Goal: Find contact information: Find contact information

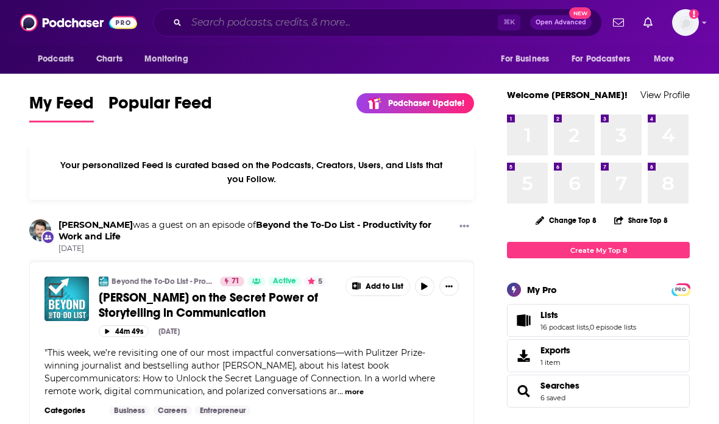
click at [400, 22] on input "Search podcasts, credits, & more..." at bounding box center [341, 22] width 311 height 19
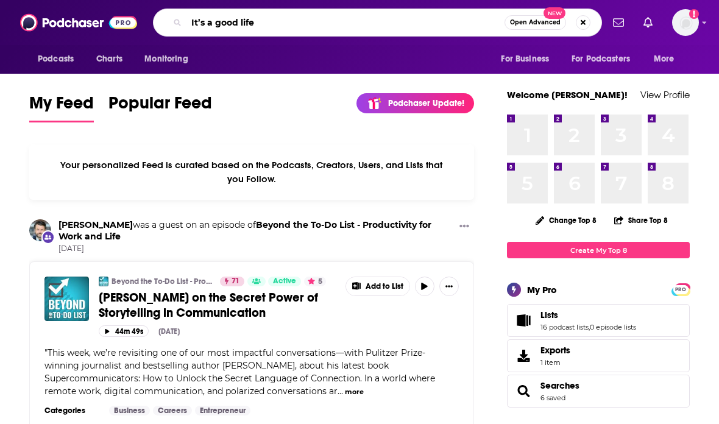
type input "It’s a good life"
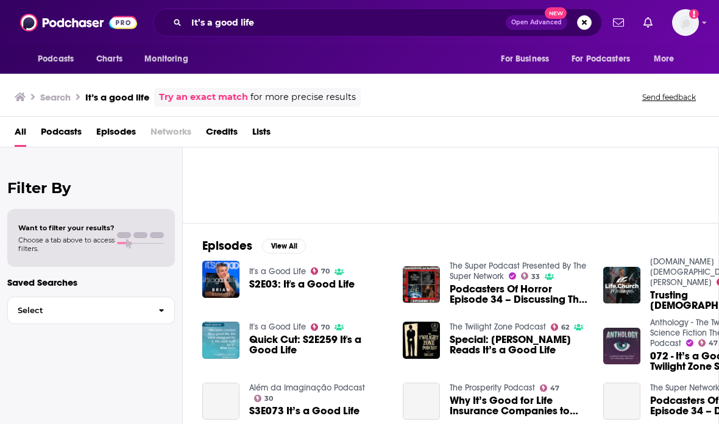
scroll to position [94, 0]
click at [234, 283] on img "S2E03: It's a Good Life" at bounding box center [220, 279] width 37 height 37
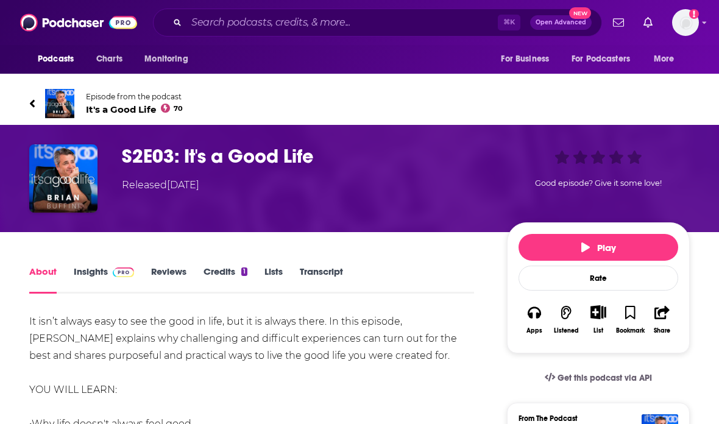
click at [292, 160] on h1 "S2E03: It's a Good Life" at bounding box center [305, 156] width 366 height 24
click at [125, 115] on span "It's a Good Life 70" at bounding box center [134, 110] width 97 height 12
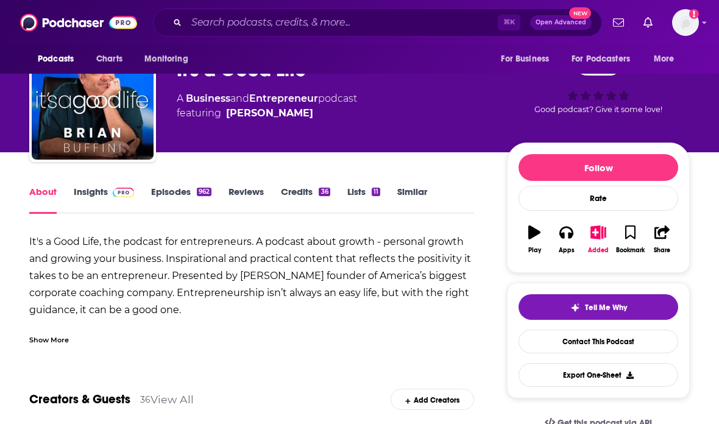
scroll to position [40, 0]
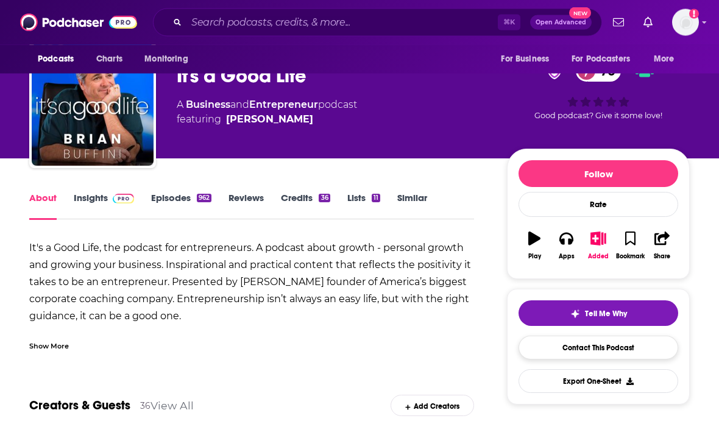
click at [646, 359] on link "Contact This Podcast" at bounding box center [598, 348] width 160 height 24
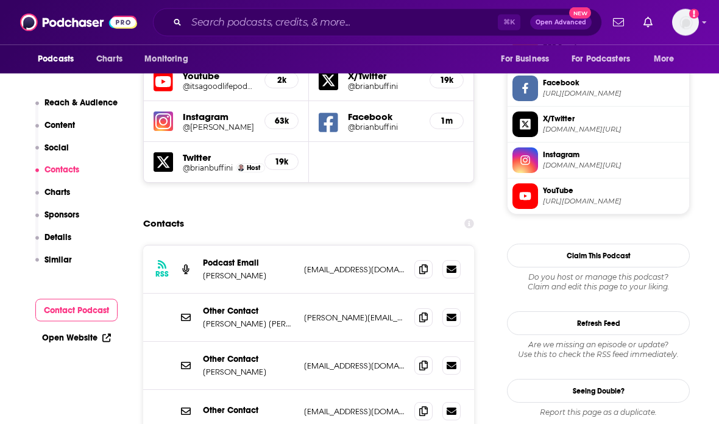
scroll to position [1147, 0]
click at [423, 360] on icon at bounding box center [423, 365] width 9 height 10
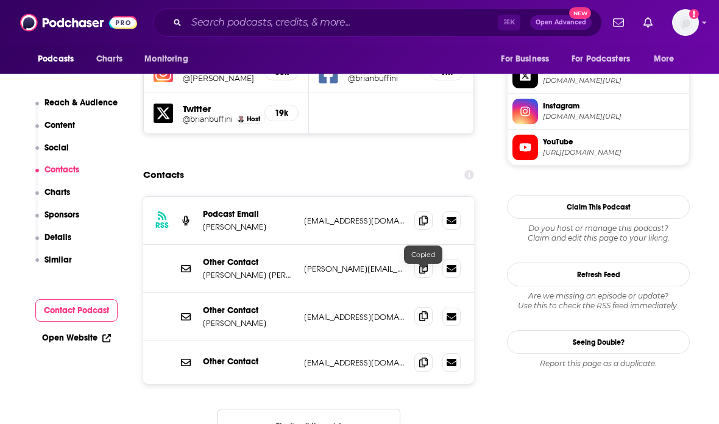
click at [421, 311] on icon at bounding box center [423, 316] width 9 height 10
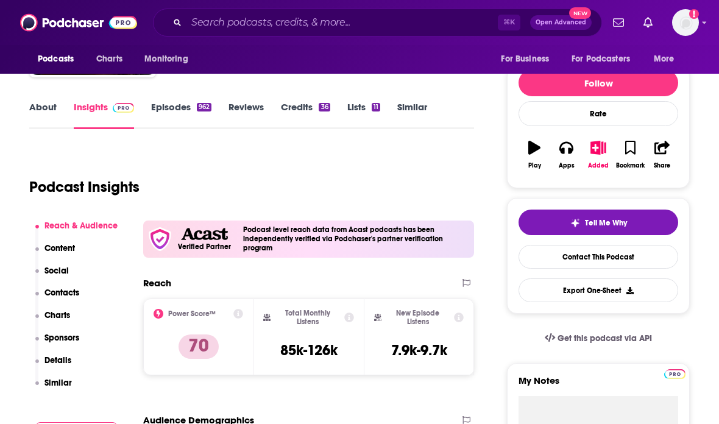
scroll to position [126, 0]
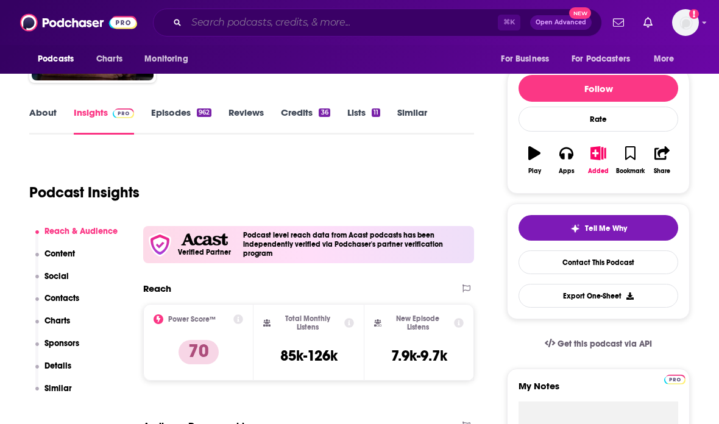
click at [421, 23] on input "Search podcasts, credits, & more..." at bounding box center [341, 22] width 311 height 19
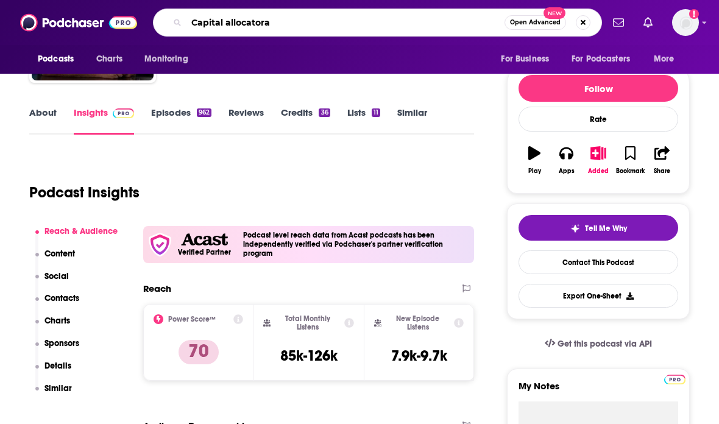
type input "Capital allocatoras"
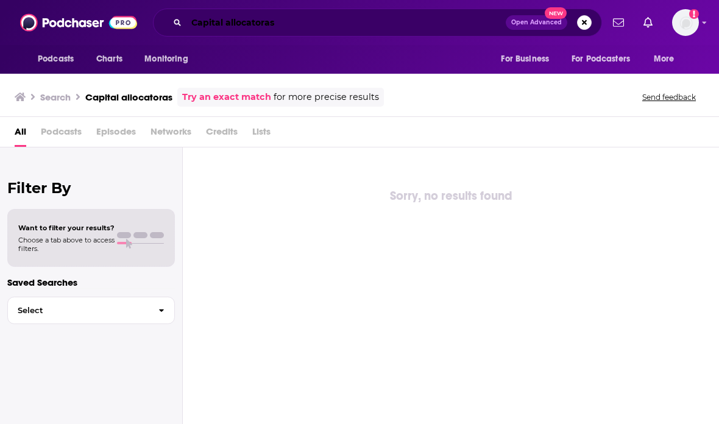
click at [362, 19] on input "Capital allocatoras" at bounding box center [345, 22] width 319 height 19
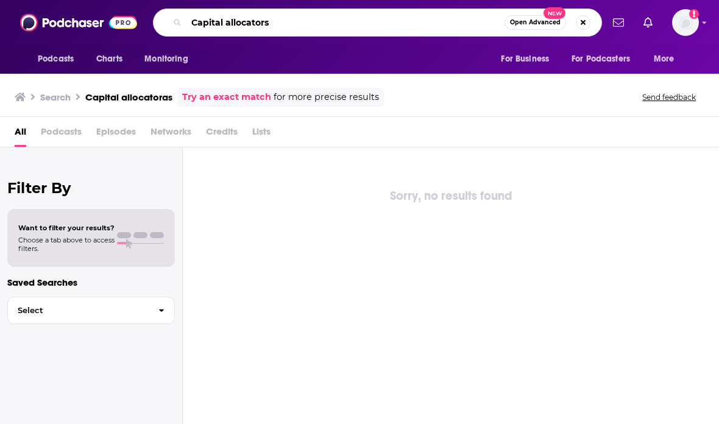
type input "Capital allocators"
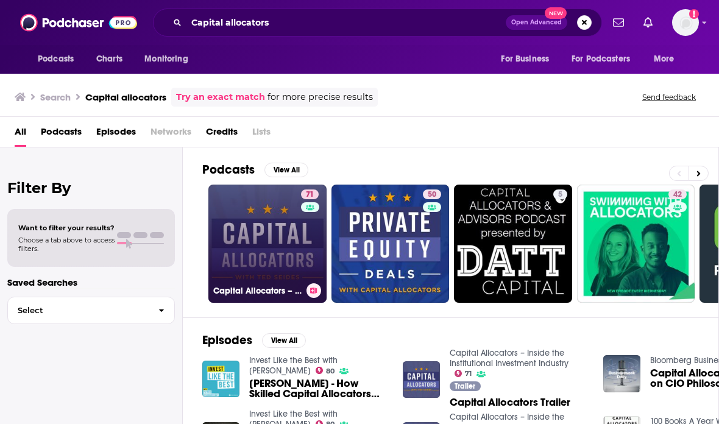
click at [283, 206] on link "71 Capital Allocators – Inside the Institutional Investment Industry" at bounding box center [267, 244] width 118 height 118
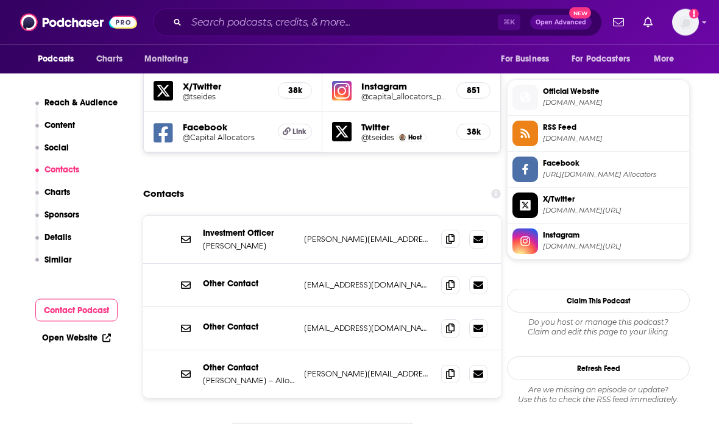
scroll to position [1066, 0]
click at [446, 234] on icon at bounding box center [450, 239] width 9 height 10
click at [441, 230] on span at bounding box center [450, 239] width 18 height 18
click at [446, 234] on icon at bounding box center [450, 239] width 9 height 10
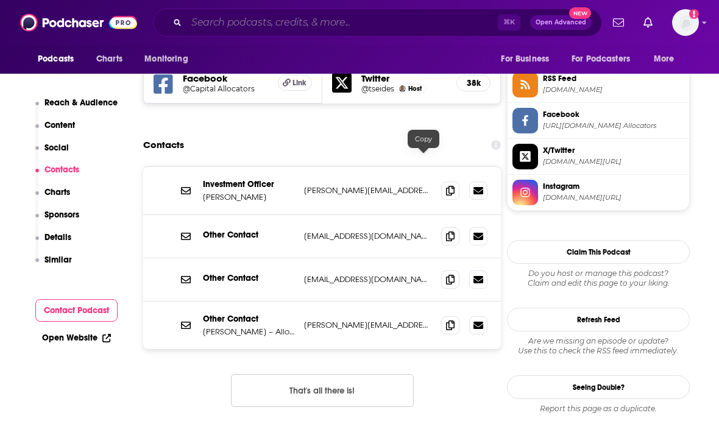
click at [454, 29] on input "Search podcasts, credits, & more..." at bounding box center [341, 22] width 311 height 19
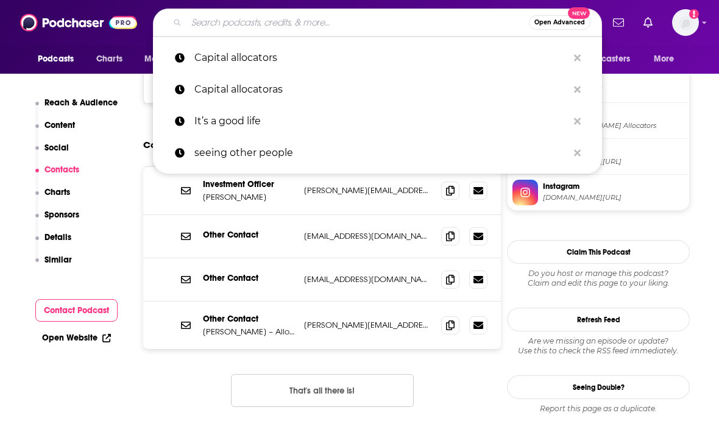
scroll to position [1114, 0]
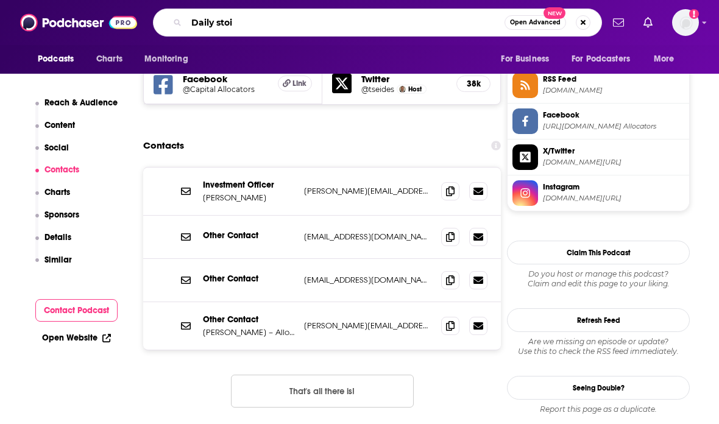
type input "Daily stoic"
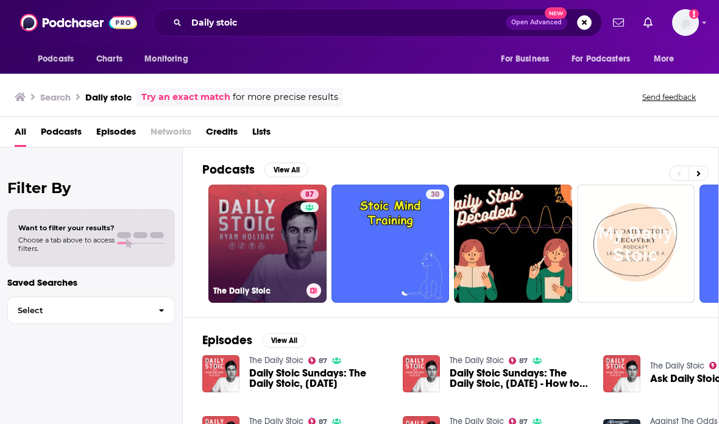
click at [244, 243] on link "87 The Daily Stoic" at bounding box center [267, 244] width 118 height 118
